Goal: Transaction & Acquisition: Subscribe to service/newsletter

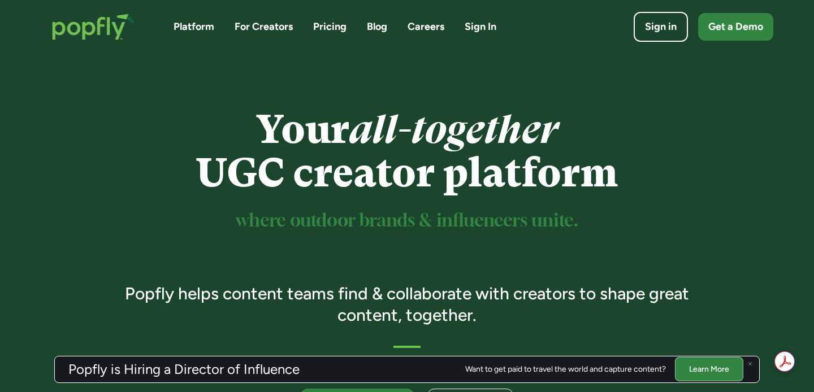
click at [284, 26] on link "For Creators" at bounding box center [263, 27] width 58 height 14
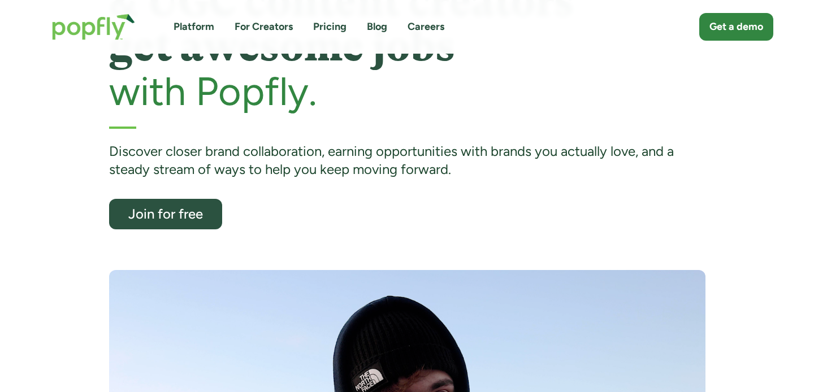
scroll to position [72, 0]
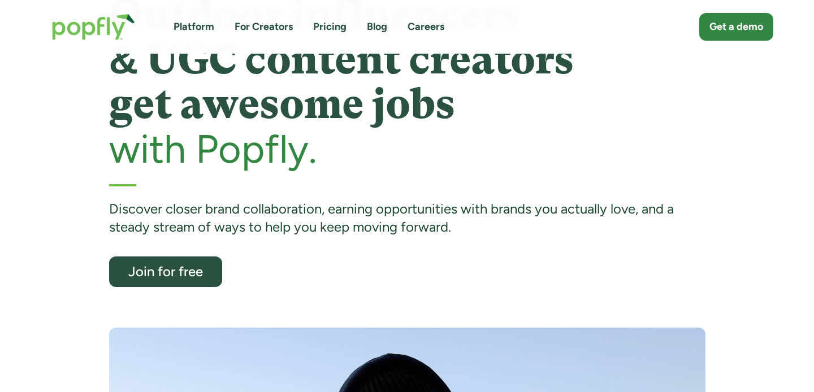
click at [161, 271] on div "Join for free" at bounding box center [165, 271] width 93 height 14
